Goal: Navigation & Orientation: Find specific page/section

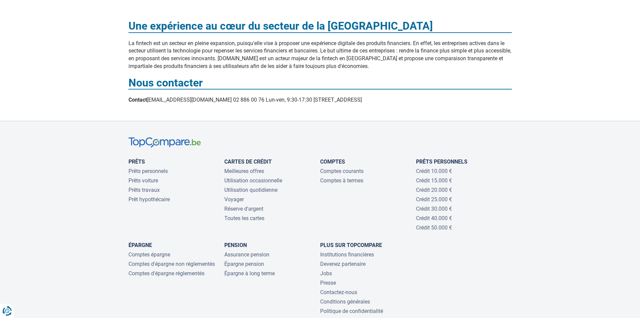
scroll to position [572, 0]
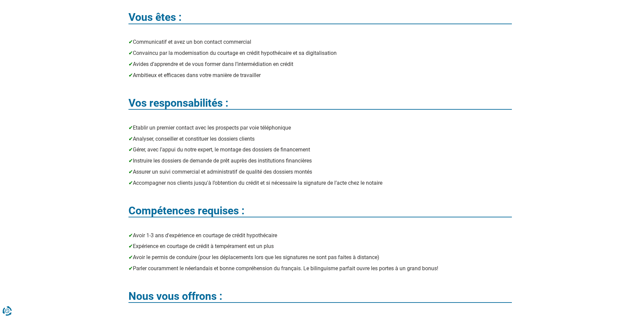
scroll to position [336, 0]
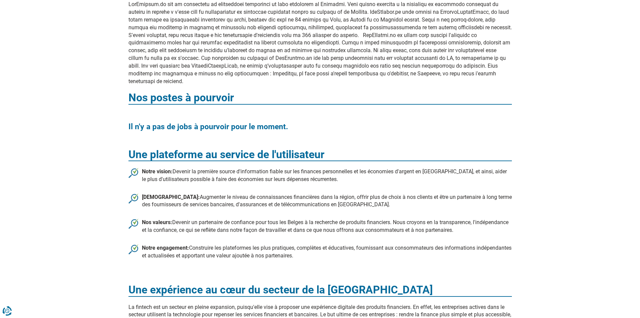
scroll to position [235, 0]
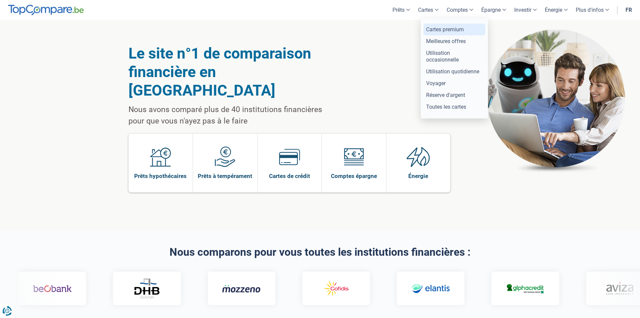
click at [433, 26] on link "Cartes premium" at bounding box center [454, 30] width 62 height 12
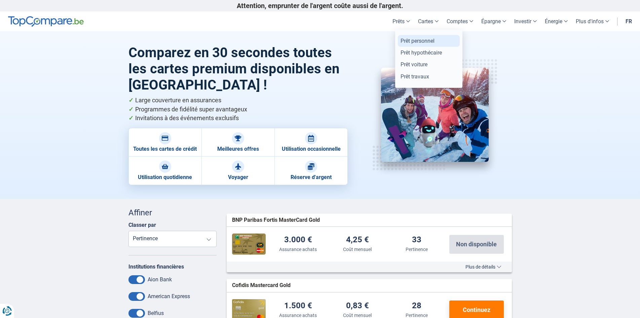
click at [404, 39] on link "Prêt personnel" at bounding box center [429, 41] width 62 height 12
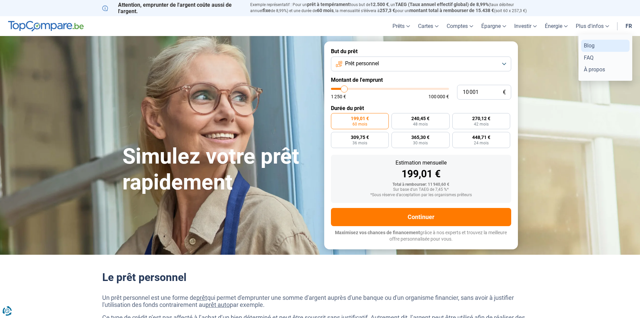
click at [589, 44] on link "Blog" at bounding box center [605, 46] width 48 height 12
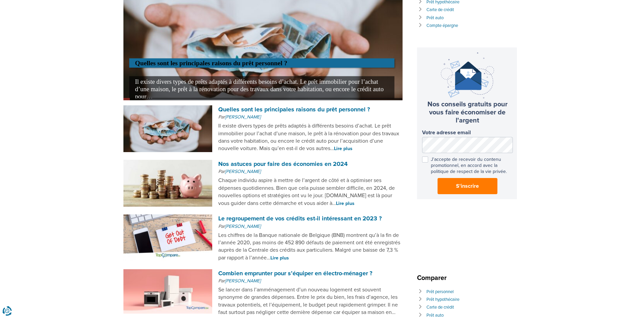
scroll to position [67, 0]
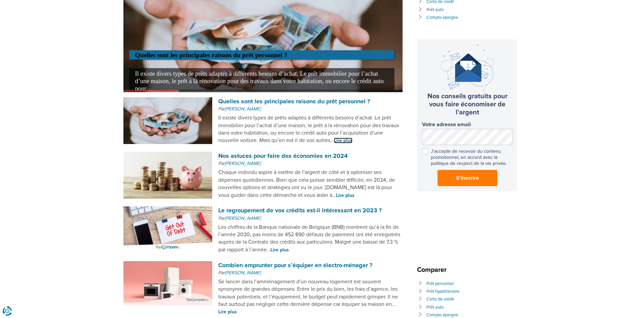
click at [334, 143] on link "Lire plus" at bounding box center [343, 141] width 18 height 6
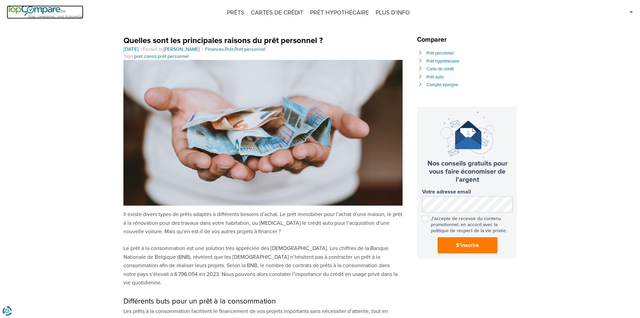
click at [40, 7] on img at bounding box center [45, 11] width 77 height 13
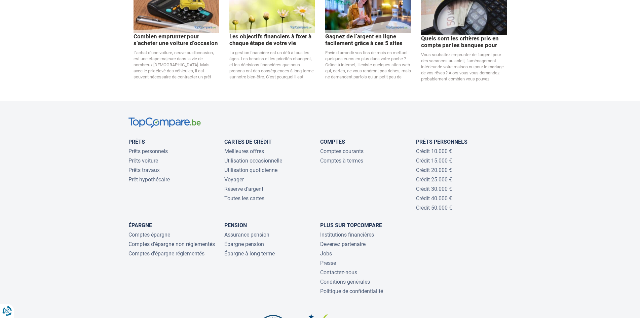
scroll to position [1446, 0]
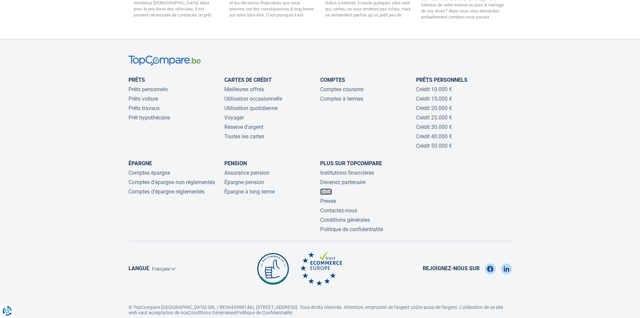
click at [328, 188] on link "Jobs" at bounding box center [326, 191] width 12 height 6
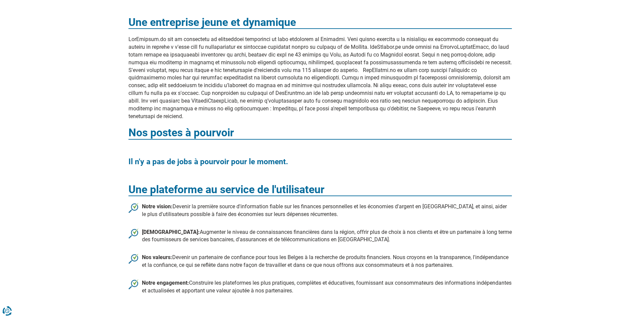
scroll to position [101, 0]
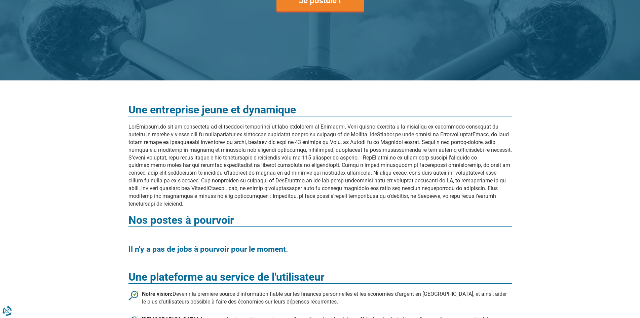
drag, startPoint x: 122, startPoint y: 128, endPoint x: 437, endPoint y: 205, distance: 323.8
click at [437, 205] on div "Une entreprise jeune et dynamique Nos postes à pourvoir Il n'y a pas de jobs à …" at bounding box center [320, 293] width 640 height 426
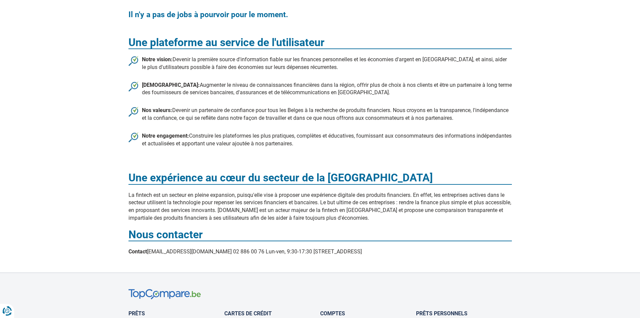
scroll to position [336, 0]
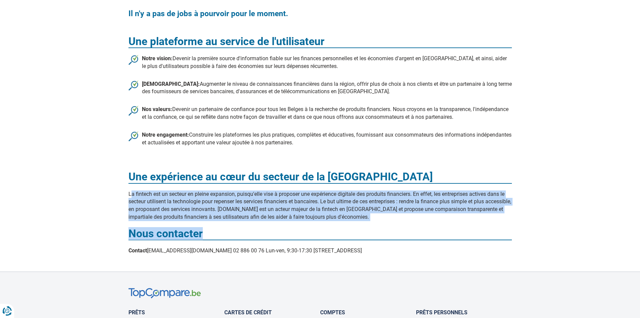
drag, startPoint x: 124, startPoint y: 195, endPoint x: 430, endPoint y: 221, distance: 306.8
click at [430, 221] on div "Une entreprise jeune et dynamique Nos postes à pourvoir Il n'y a pas de jobs à …" at bounding box center [319, 58] width 393 height 393
click at [420, 221] on div "Une entreprise jeune et dynamique Nos postes à pourvoir Il n'y a pas de jobs à …" at bounding box center [319, 58] width 393 height 393
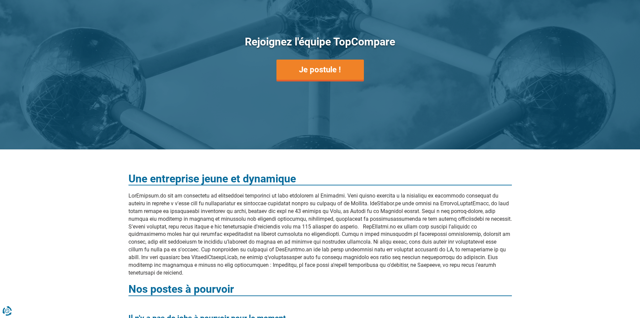
scroll to position [0, 0]
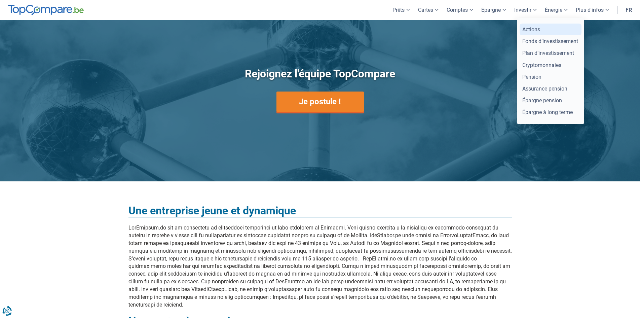
click at [532, 27] on link "Actions" at bounding box center [551, 30] width 62 height 12
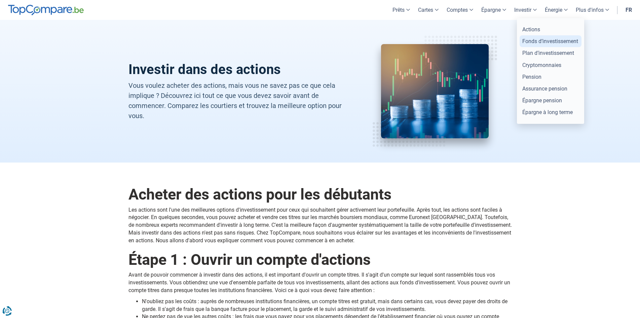
click at [541, 41] on link "Fonds d’investissement" at bounding box center [551, 41] width 62 height 12
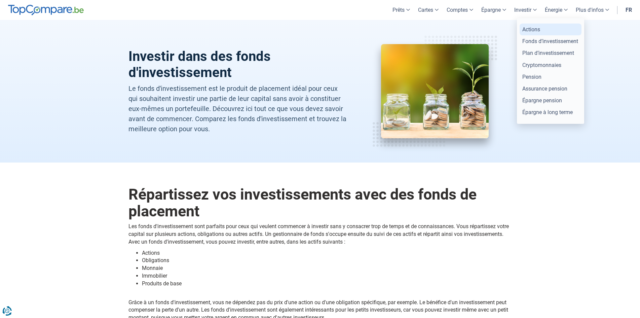
click at [536, 30] on link "Actions" at bounding box center [551, 30] width 62 height 12
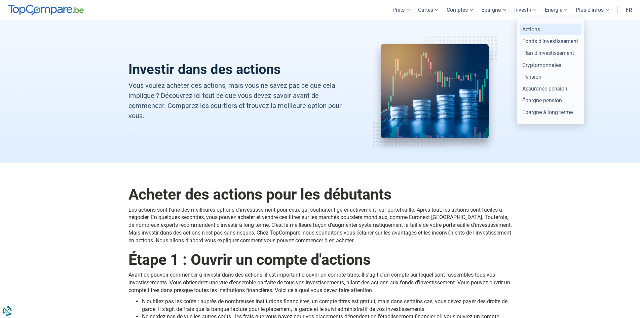
click at [528, 28] on link "Actions" at bounding box center [551, 30] width 62 height 12
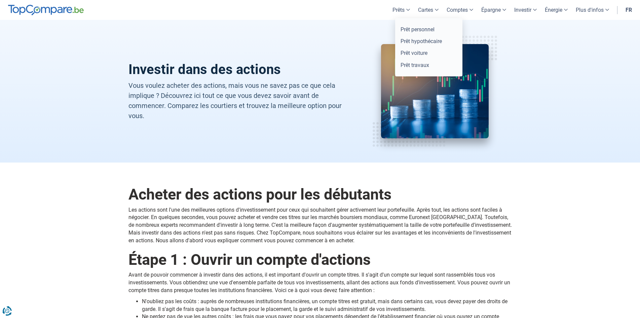
click at [388, 7] on link "Prêts" at bounding box center [401, 10] width 26 height 20
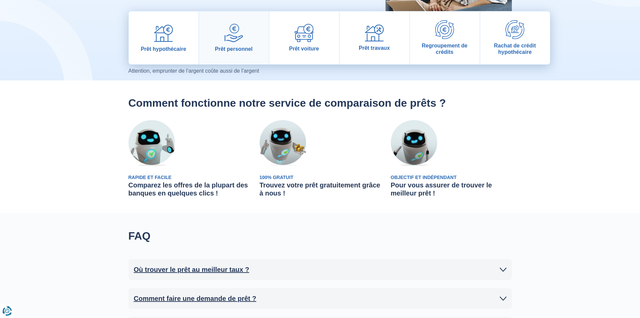
scroll to position [135, 0]
